Goal: Use online tool/utility: Use online tool/utility

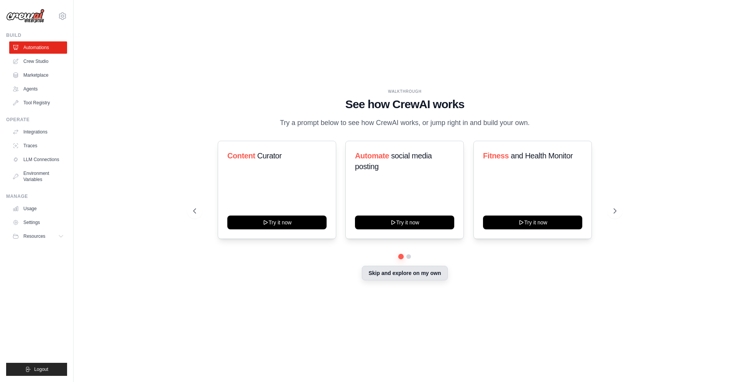
click at [433, 278] on button "Skip and explore on my own" at bounding box center [404, 273] width 85 height 15
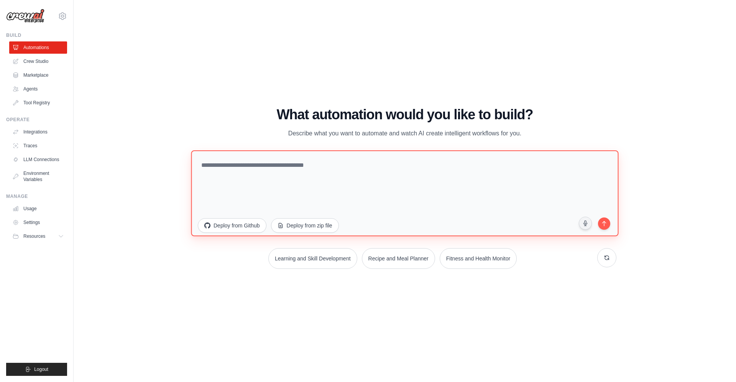
click at [367, 182] on textarea at bounding box center [404, 193] width 427 height 86
click at [207, 167] on textarea "**********" at bounding box center [404, 193] width 427 height 86
type textarea "**********"
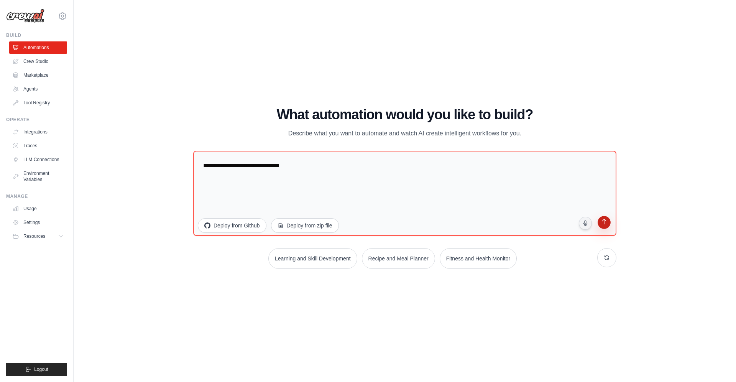
click at [603, 225] on icon "submit" at bounding box center [603, 222] width 7 height 7
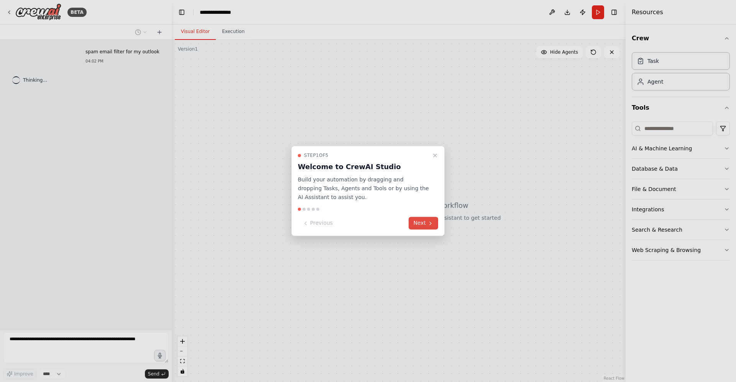
click at [427, 221] on button "Next" at bounding box center [424, 223] width 30 height 13
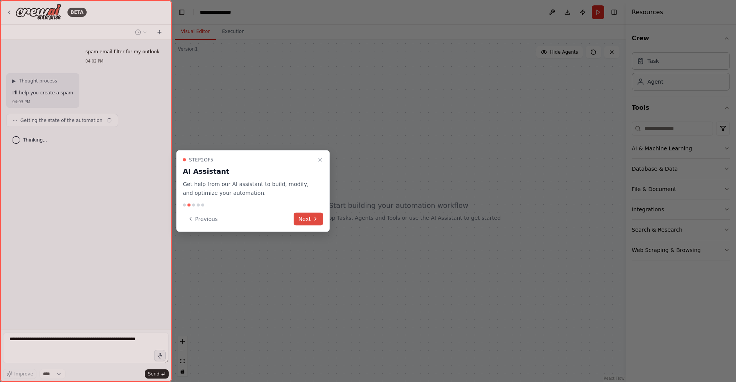
click at [310, 215] on button "Next" at bounding box center [309, 218] width 30 height 13
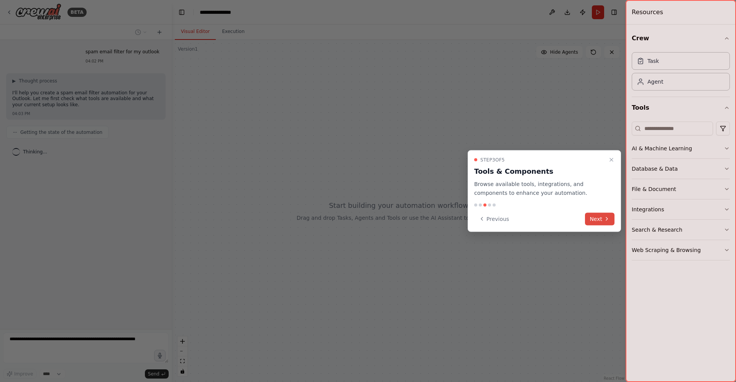
click at [596, 217] on button "Next" at bounding box center [600, 218] width 30 height 13
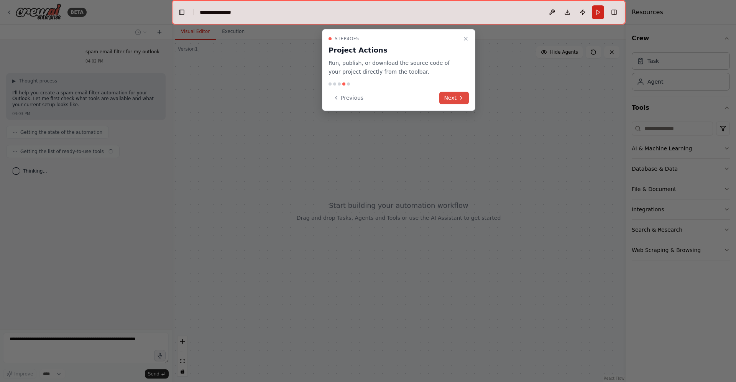
click at [450, 96] on button "Next" at bounding box center [454, 98] width 30 height 13
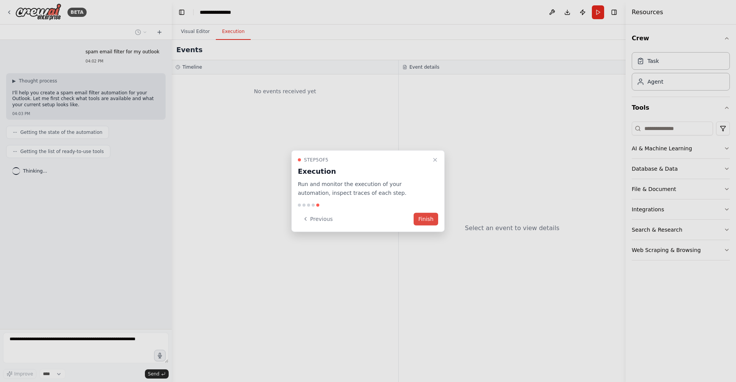
click at [429, 217] on button "Finish" at bounding box center [426, 218] width 25 height 13
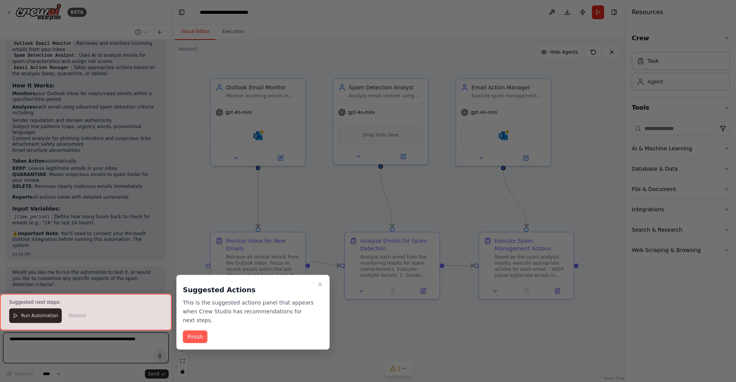
scroll to position [744, 0]
click at [192, 334] on button "Finish" at bounding box center [195, 336] width 25 height 13
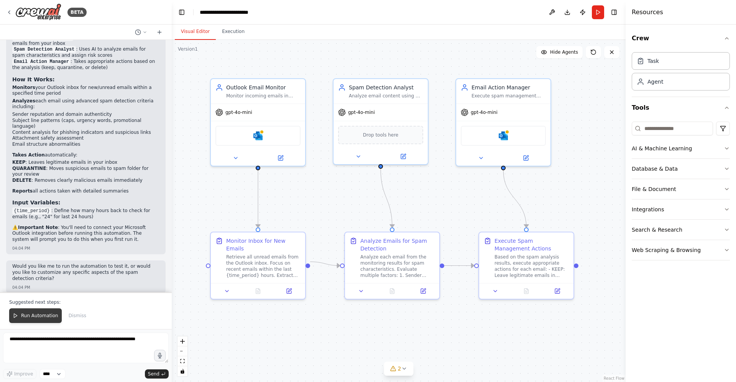
click at [22, 315] on span "Run Automation" at bounding box center [39, 315] width 37 height 6
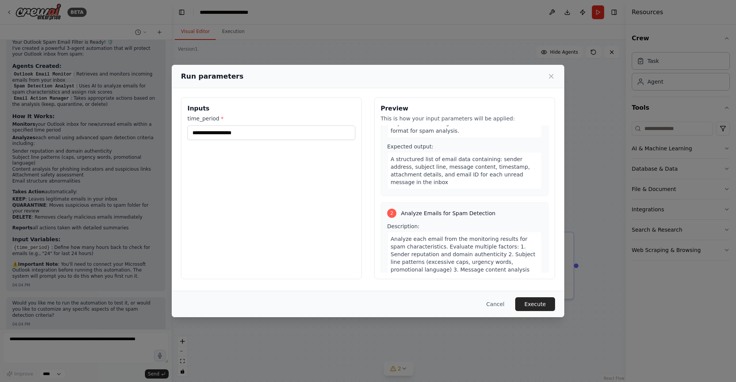
scroll to position [62, 0]
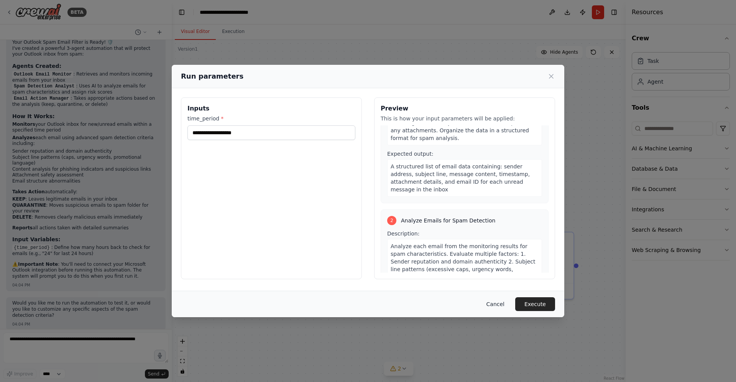
click at [493, 307] on button "Cancel" at bounding box center [495, 304] width 30 height 14
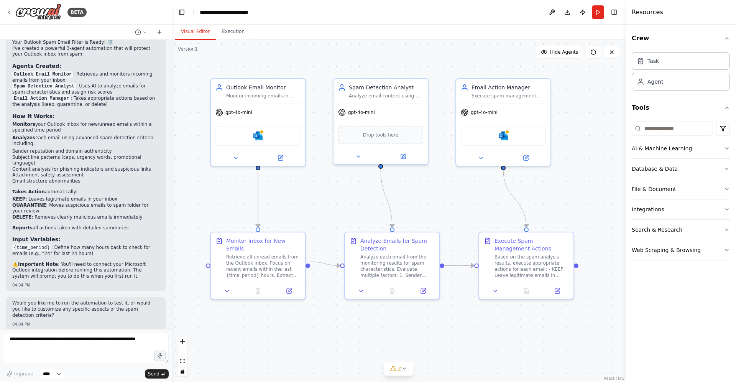
click at [728, 149] on icon "button" at bounding box center [727, 148] width 6 height 6
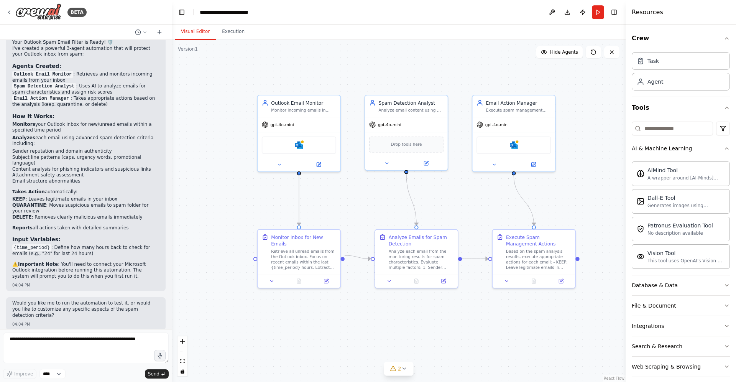
click at [724, 148] on icon "button" at bounding box center [727, 148] width 6 height 6
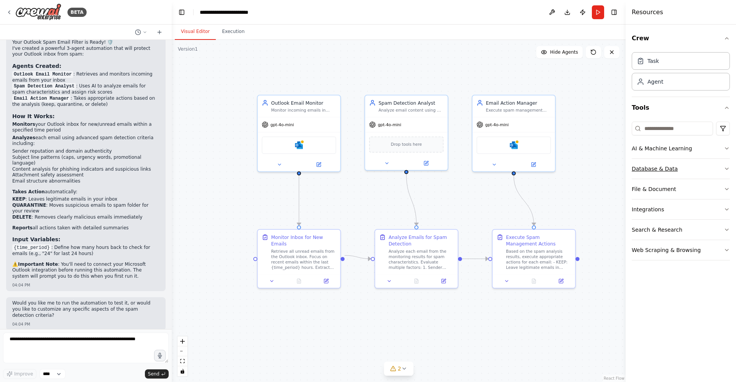
click at [727, 171] on icon "button" at bounding box center [727, 169] width 6 height 6
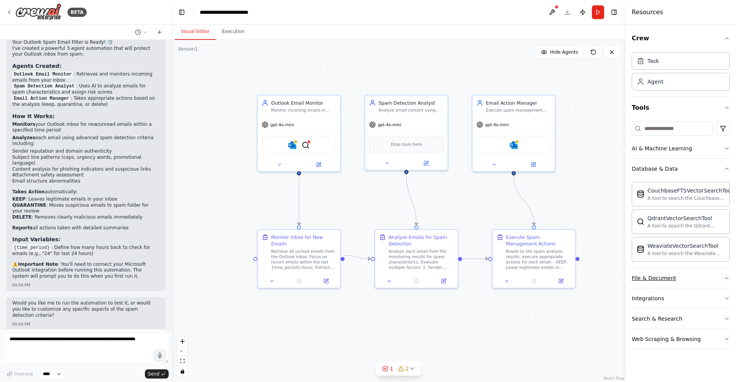
click at [724, 276] on icon "button" at bounding box center [727, 278] width 6 height 6
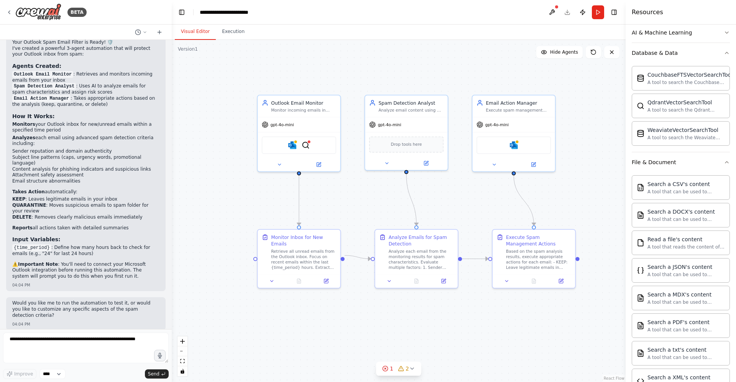
scroll to position [131, 0]
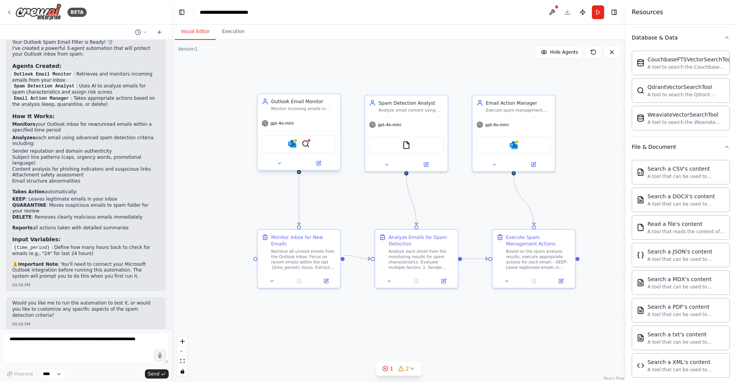
click at [316, 148] on div "Microsoft Outlook QdrantVectorSearchTool" at bounding box center [299, 144] width 74 height 18
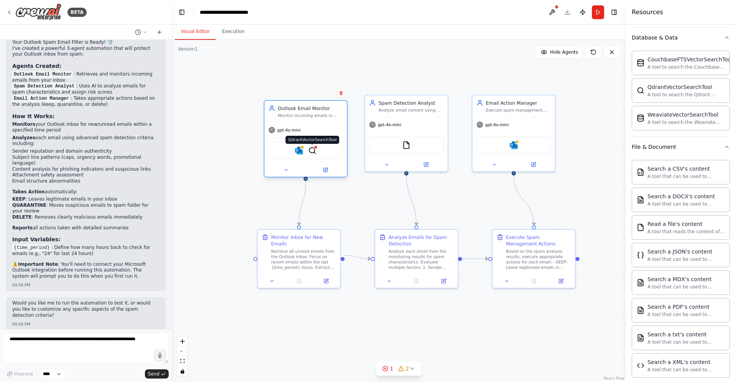
drag, startPoint x: 308, startPoint y: 145, endPoint x: 313, endPoint y: 155, distance: 10.5
click at [313, 155] on img at bounding box center [312, 150] width 8 height 8
click at [326, 174] on button at bounding box center [325, 170] width 38 height 8
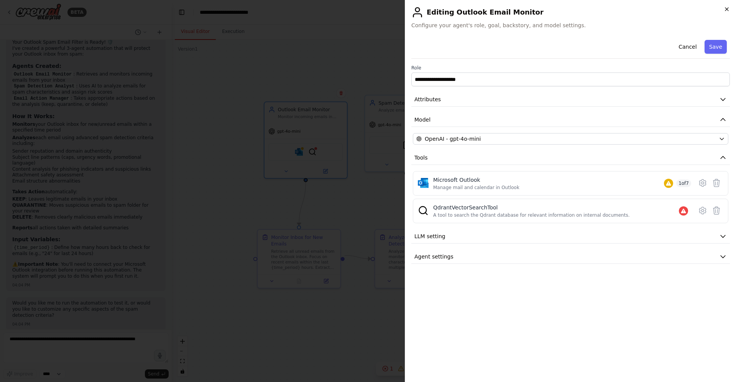
click at [725, 10] on icon "button" at bounding box center [727, 9] width 6 height 6
